Goal: Navigation & Orientation: Find specific page/section

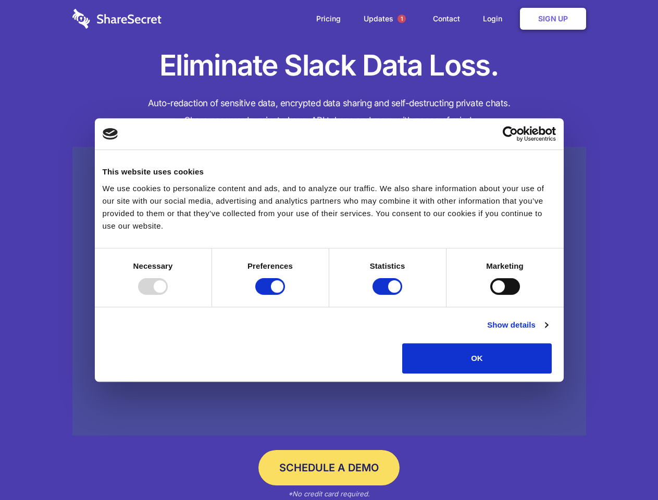
click at [168, 295] on div at bounding box center [153, 286] width 30 height 17
click at [285, 295] on input "Preferences" at bounding box center [270, 286] width 30 height 17
checkbox input "false"
click at [389, 295] on input "Statistics" at bounding box center [388, 286] width 30 height 17
checkbox input "false"
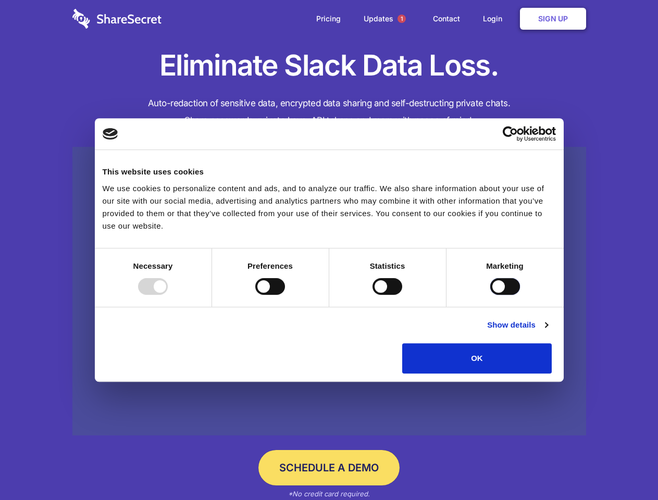
click at [490, 295] on input "Marketing" at bounding box center [505, 286] width 30 height 17
checkbox input "true"
click at [548, 331] on link "Show details" at bounding box center [517, 325] width 60 height 13
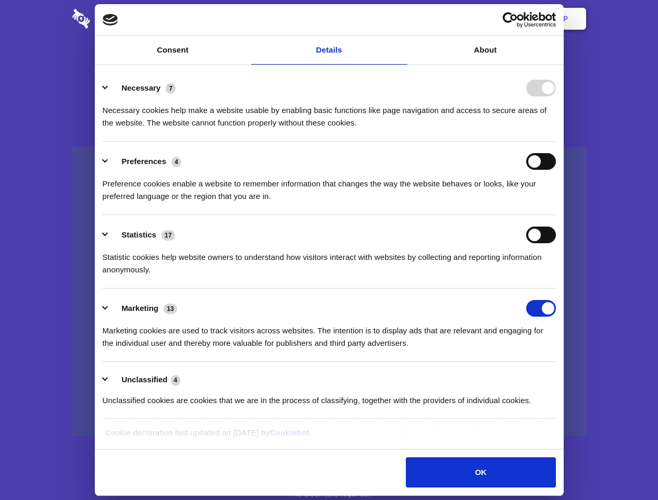
click at [556, 142] on li "Necessary 7 Necessary cookies help make a website usable by enabling basic func…" at bounding box center [329, 104] width 453 height 73
click at [401, 19] on span "1" at bounding box center [402, 19] width 8 height 8
